Goal: Find contact information: Find contact information

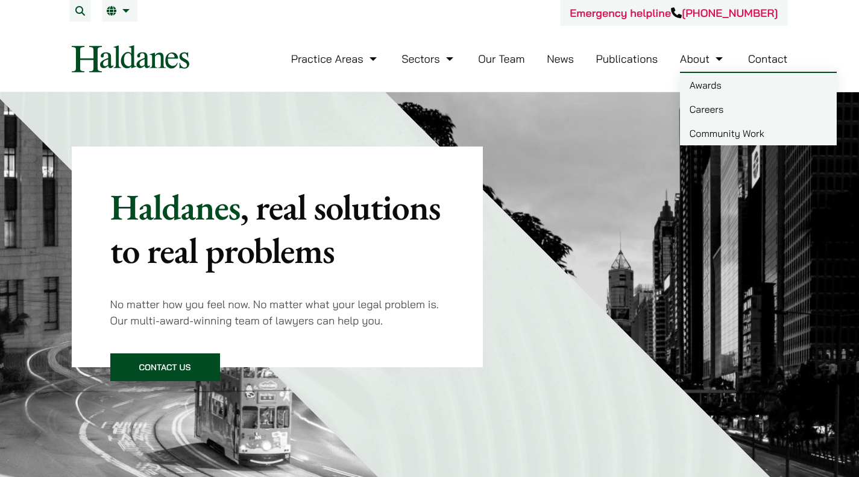
click at [720, 119] on link "Careers" at bounding box center [758, 109] width 157 height 24
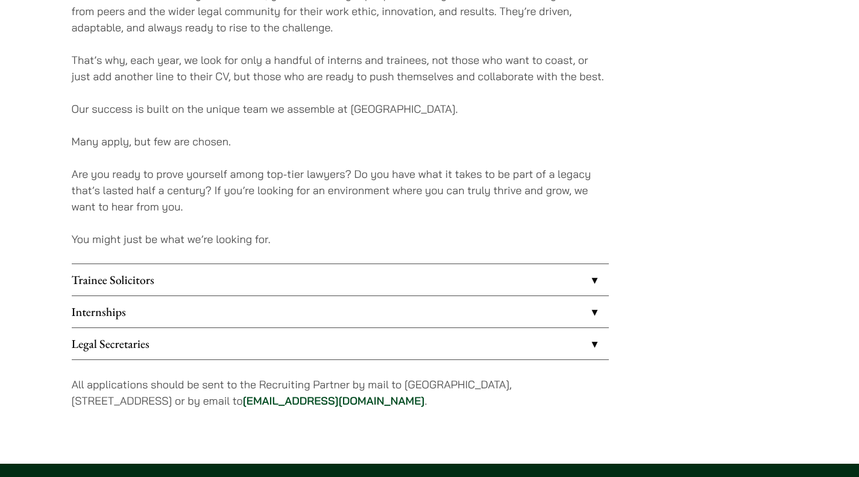
scroll to position [865, 0]
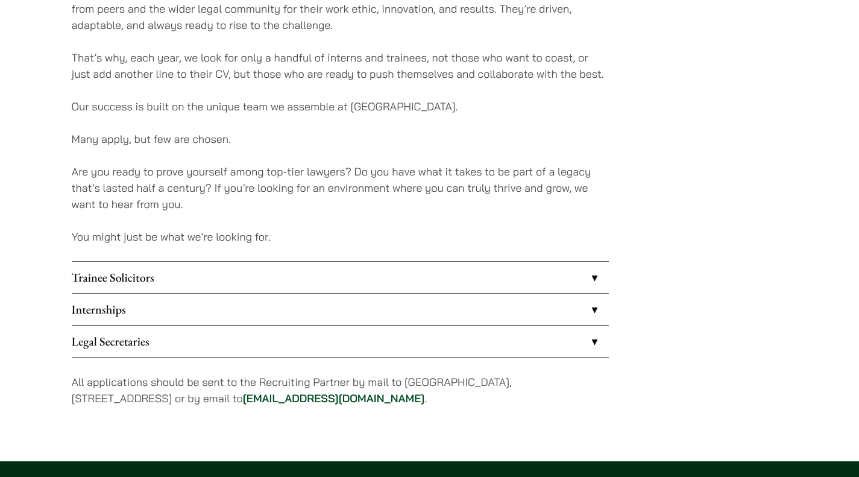
click at [269, 281] on link "Trainee Solicitors" at bounding box center [340, 277] width 537 height 31
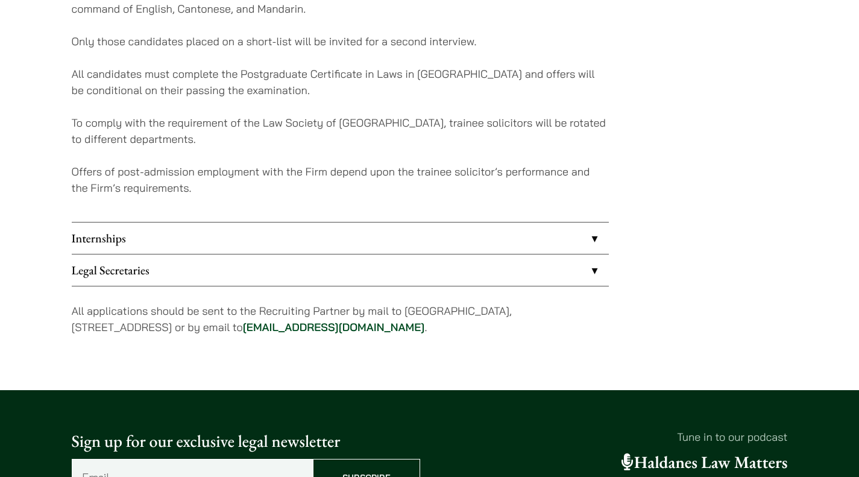
scroll to position [1231, 0]
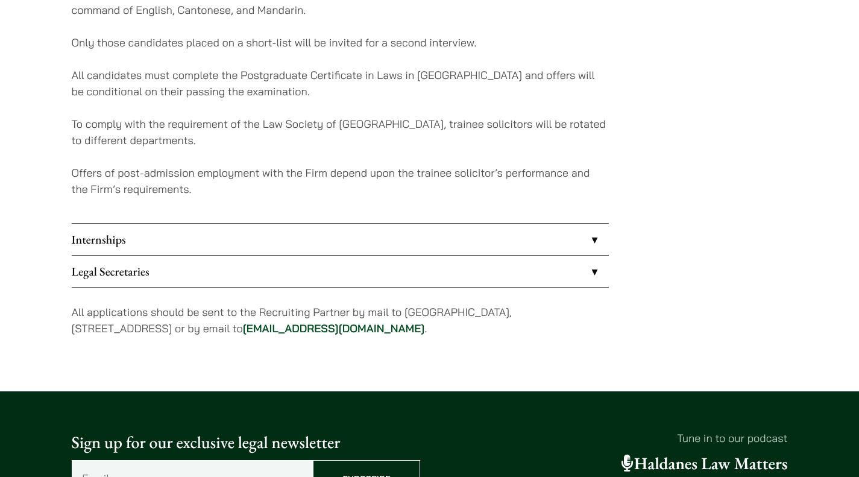
drag, startPoint x: 273, startPoint y: 327, endPoint x: 387, endPoint y: 326, distance: 113.9
click at [387, 326] on p "All applications should be sent to the Recruiting Partner by mail to [GEOGRAPHI…" at bounding box center [340, 320] width 537 height 33
copy p "[EMAIL_ADDRESS][DOMAIN_NAME]"
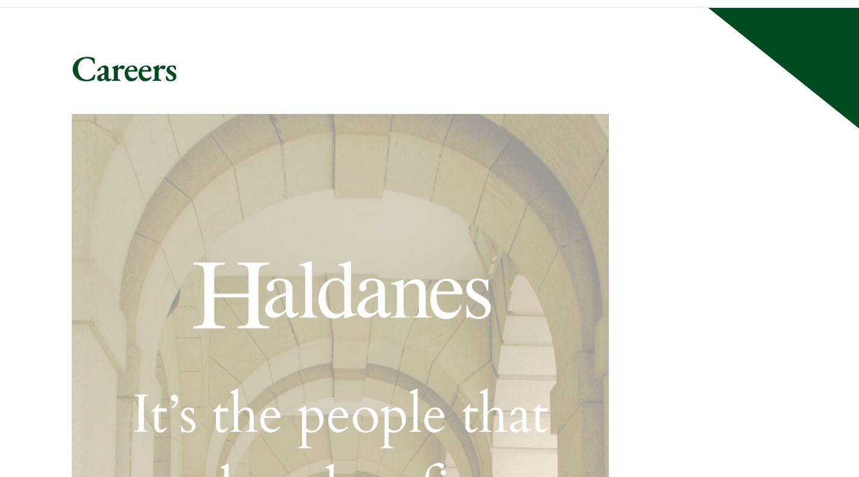
scroll to position [0, 0]
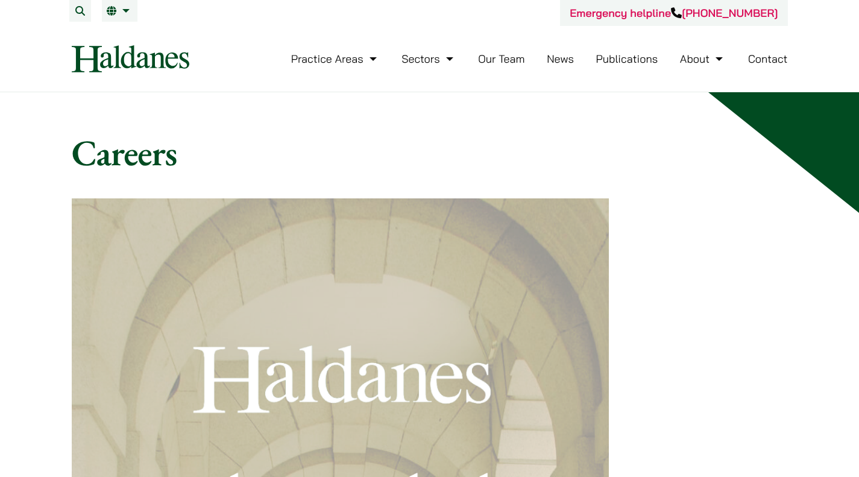
click at [493, 51] on li "Our Team" at bounding box center [501, 59] width 46 height 26
click at [503, 57] on link "Our Team" at bounding box center [501, 59] width 46 height 14
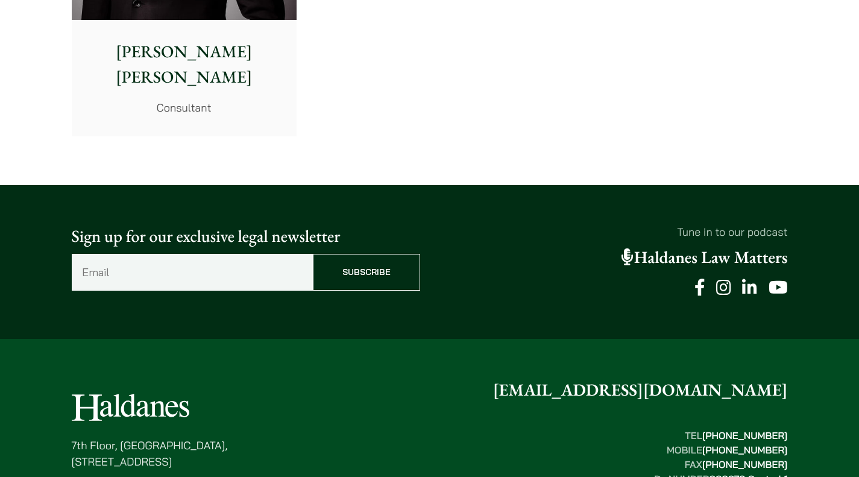
scroll to position [6777, 0]
